Goal: Information Seeking & Learning: Learn about a topic

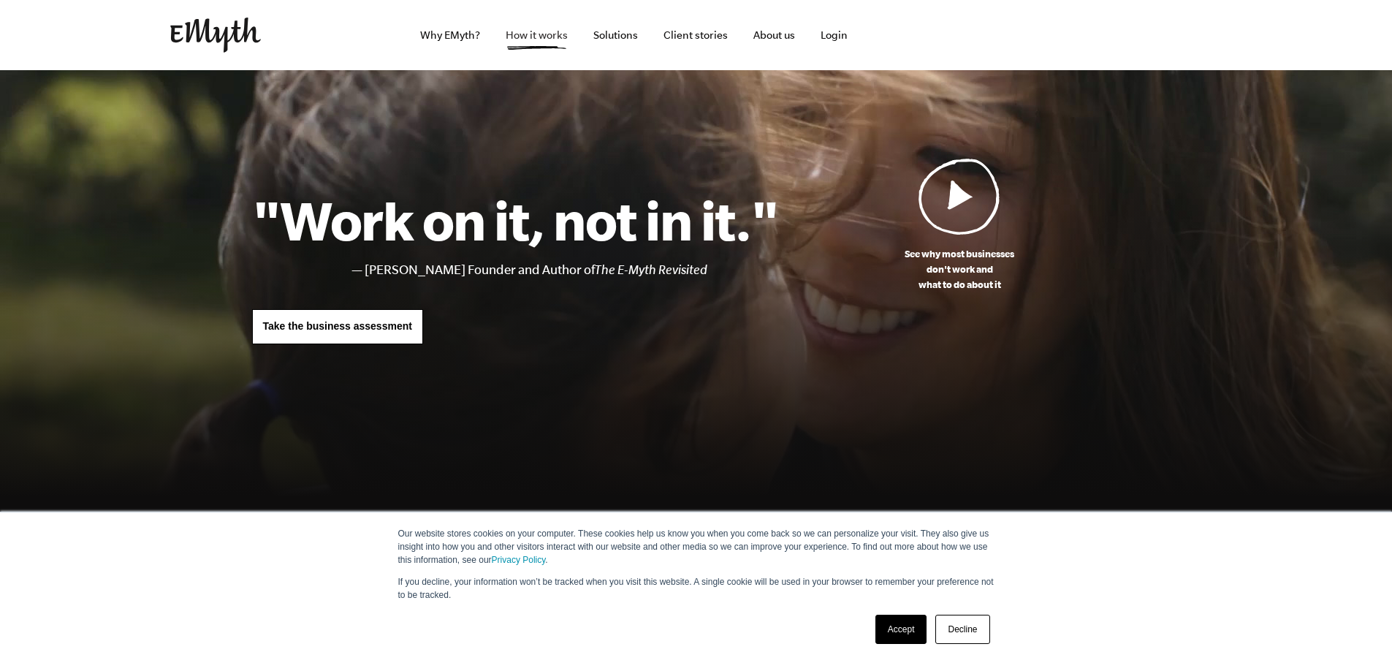
click at [518, 34] on link "How it works" at bounding box center [537, 35] width 86 height 70
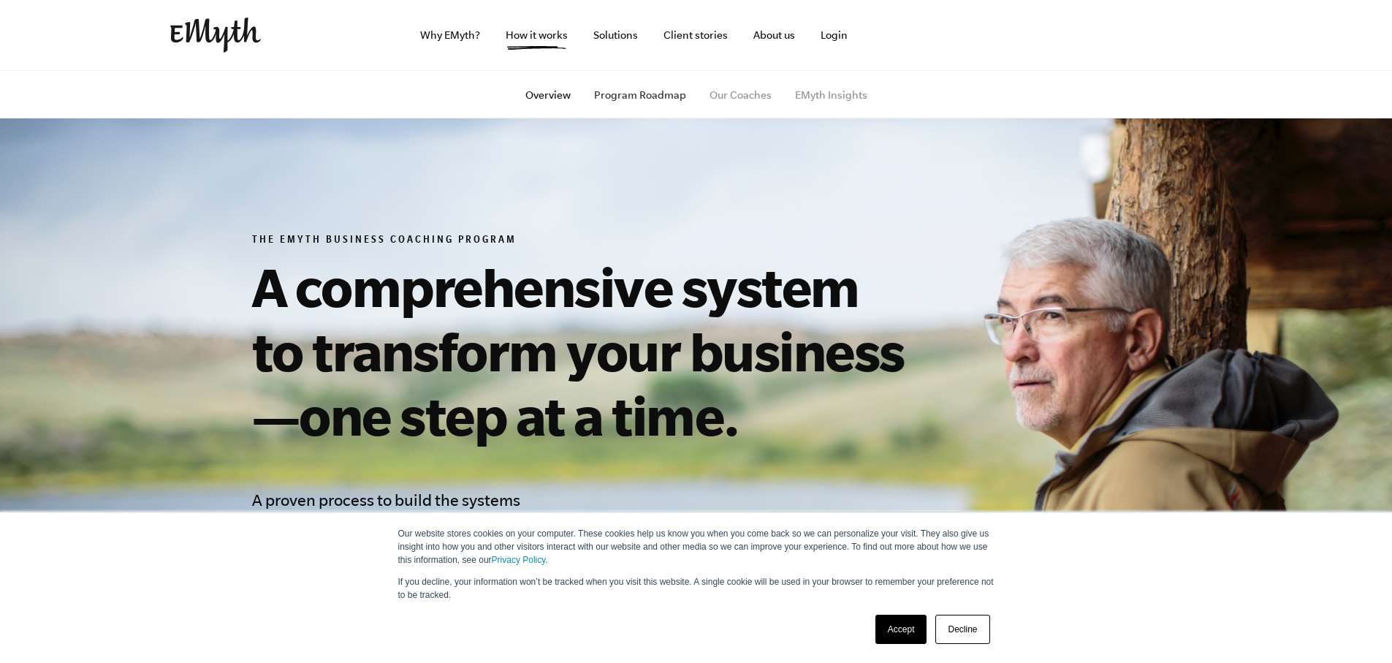
click at [615, 93] on link "Program Roadmap" at bounding box center [640, 95] width 92 height 12
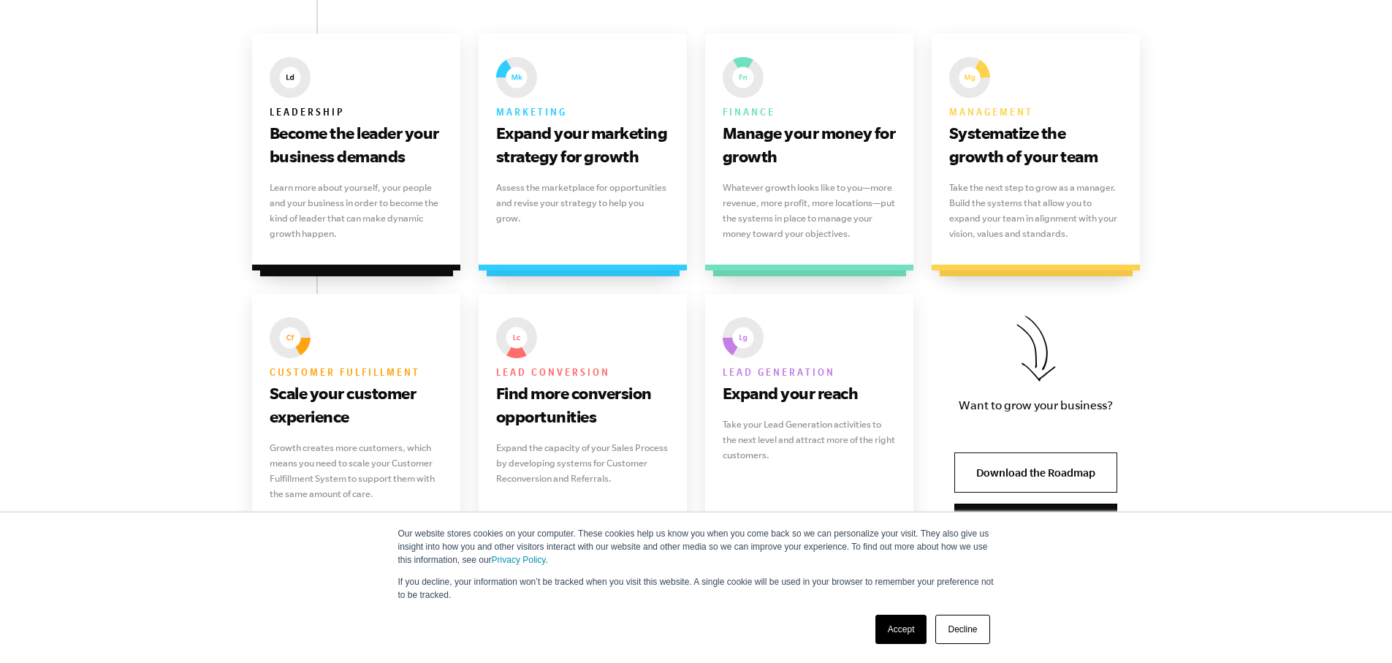
scroll to position [1599, 0]
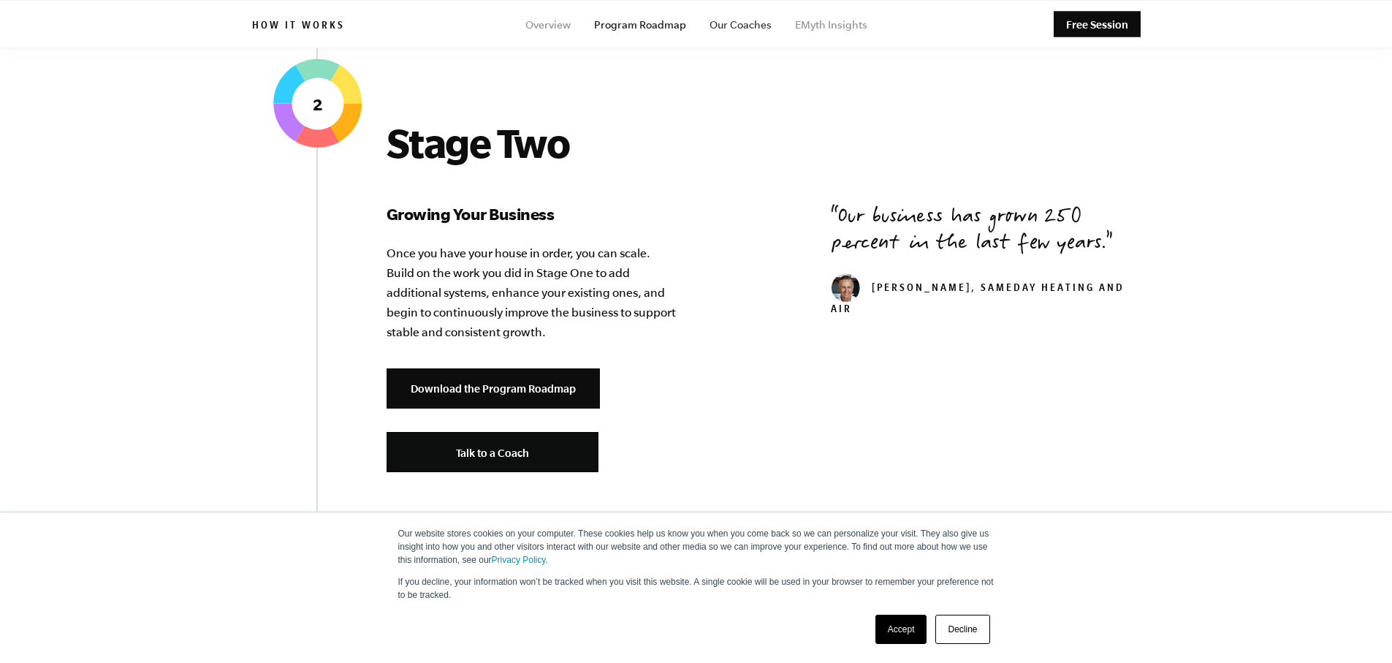
click at [737, 29] on link "Our Coaches" at bounding box center [741, 25] width 62 height 12
